Goal: Find specific page/section: Find specific page/section

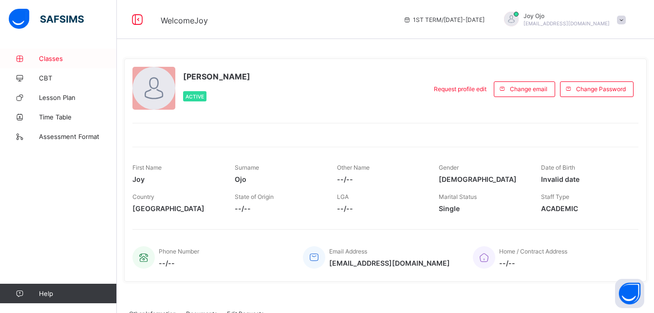
click at [54, 56] on span "Classes" at bounding box center [78, 59] width 78 height 8
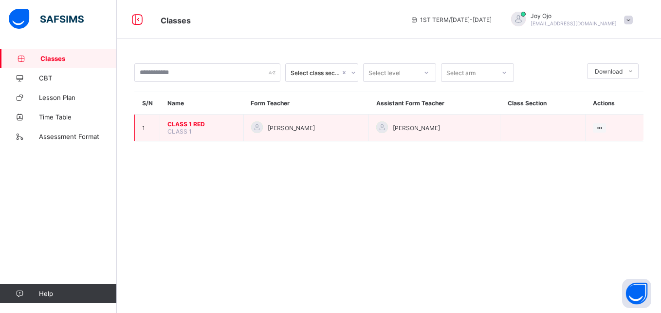
click at [189, 124] on span "CLASS 1 RED" at bounding box center [201, 123] width 69 height 7
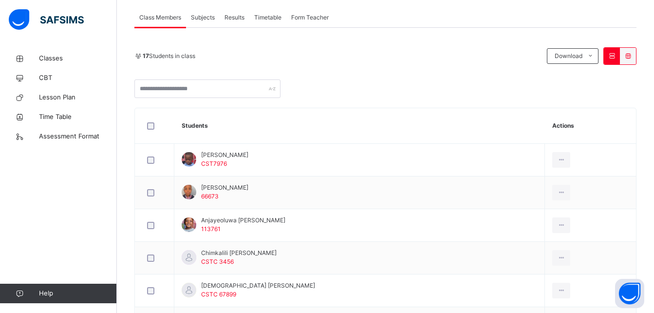
scroll to position [195, 0]
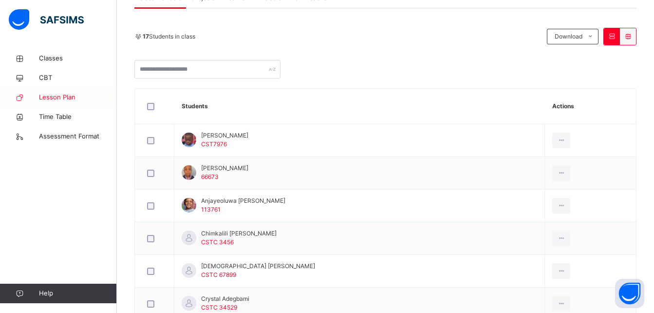
click at [55, 95] on span "Lesson Plan" at bounding box center [78, 97] width 78 height 10
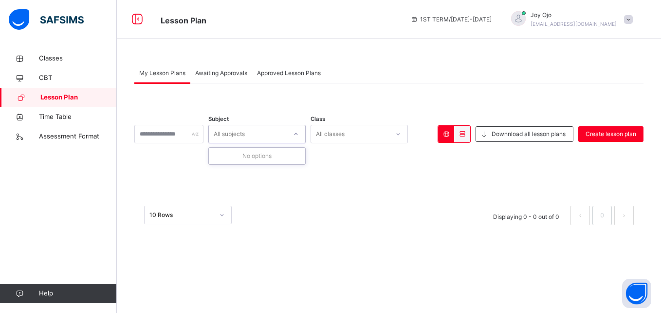
click at [299, 131] on icon at bounding box center [296, 134] width 6 height 10
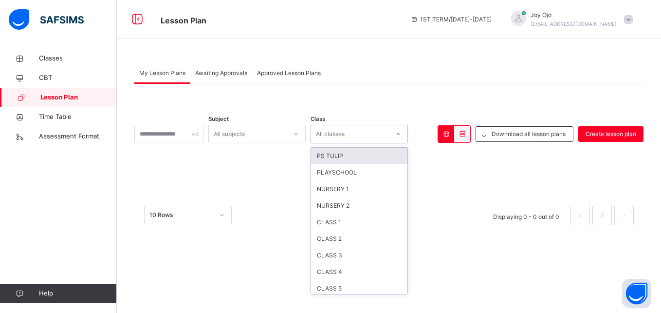
click at [401, 133] on icon at bounding box center [398, 134] width 6 height 10
click at [653, 2] on div "1ST TERM / [DATE]-[DATE] [PERSON_NAME] [PERSON_NAME][EMAIL_ADDRESS][DOMAIN_NAME]" at bounding box center [533, 19] width 256 height 39
